Goal: Navigation & Orientation: Find specific page/section

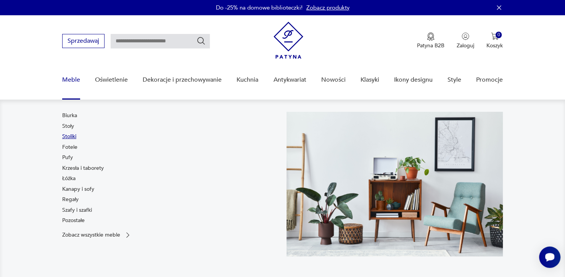
click at [76, 140] on link "Stoliki" at bounding box center [69, 137] width 14 height 8
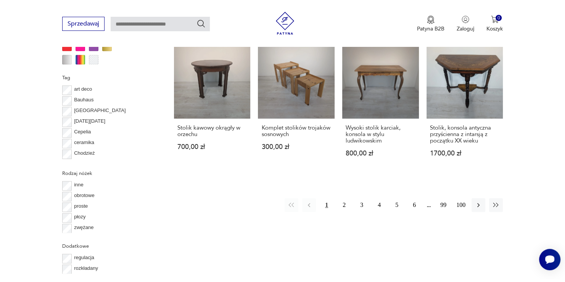
scroll to position [757, 0]
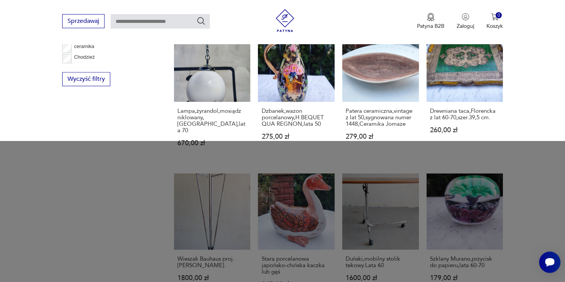
scroll to position [506, 0]
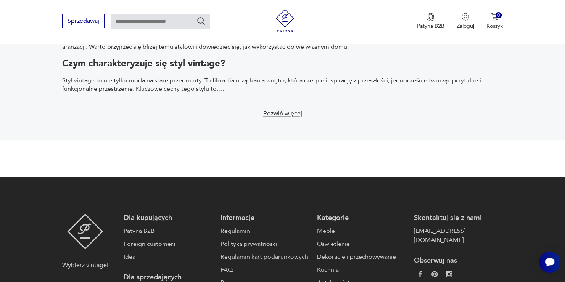
scroll to position [1029, 0]
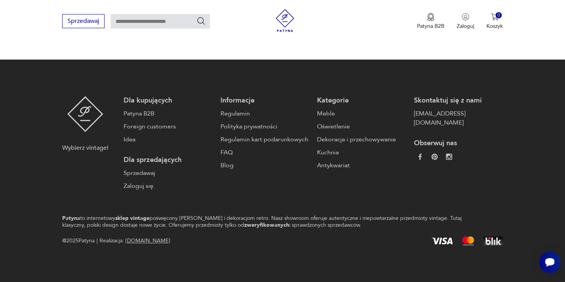
scroll to position [862, 0]
click at [417, 28] on p "Patyna B2B" at bounding box center [430, 25] width 27 height 7
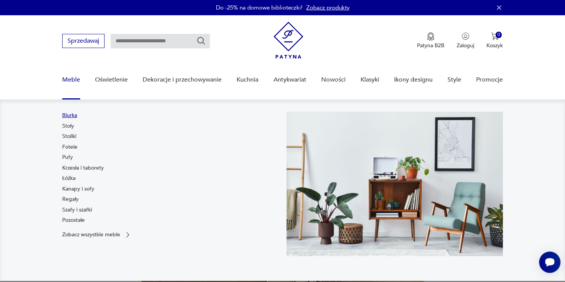
click at [77, 119] on link "Biurka" at bounding box center [69, 116] width 15 height 8
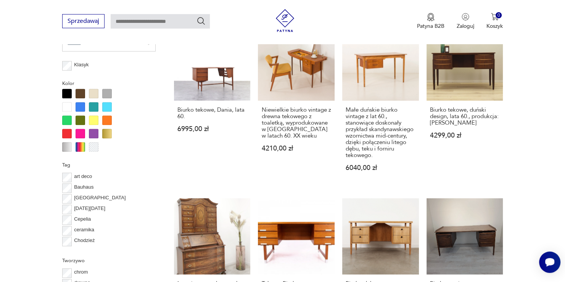
scroll to position [624, 0]
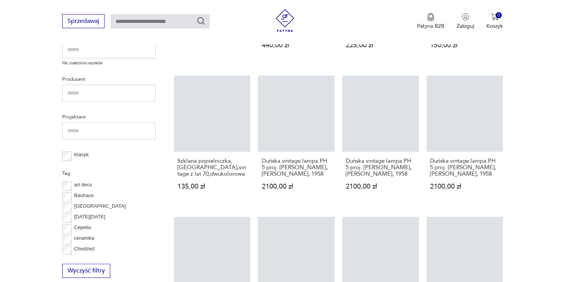
scroll to position [470, 0]
